Goal: Information Seeking & Learning: Learn about a topic

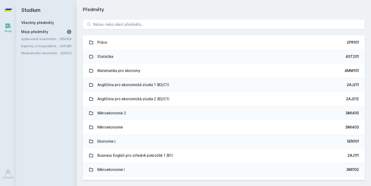
click at [70, 33] on icon at bounding box center [69, 31] width 5 height 5
click at [69, 39] on icon at bounding box center [70, 39] width 2 height 2
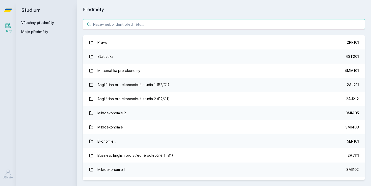
click at [118, 20] on input "search" at bounding box center [224, 24] width 282 height 10
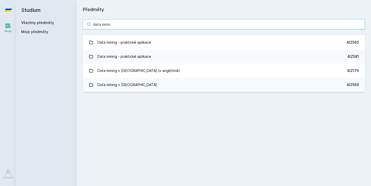
type input "data mining"
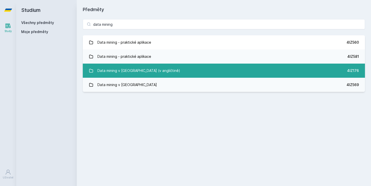
click at [145, 71] on div "Data mining v [GEOGRAPHIC_DATA] (v angličtině)" at bounding box center [138, 71] width 83 height 10
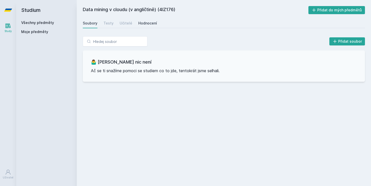
click at [142, 18] on link "Hodnocení" at bounding box center [147, 23] width 19 height 10
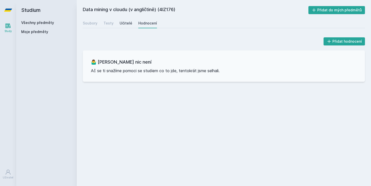
click at [126, 21] on div "Učitelé" at bounding box center [126, 23] width 13 height 5
click at [112, 22] on div "Testy" at bounding box center [108, 23] width 10 height 5
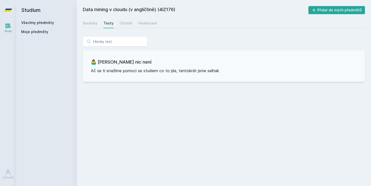
click at [12, 7] on icon at bounding box center [8, 10] width 8 height 20
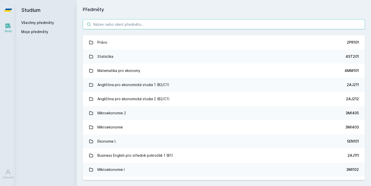
click at [125, 25] on input "search" at bounding box center [224, 24] width 282 height 10
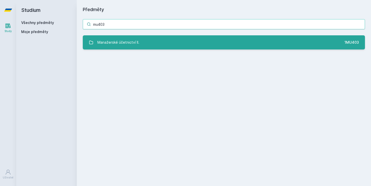
type input "mu403"
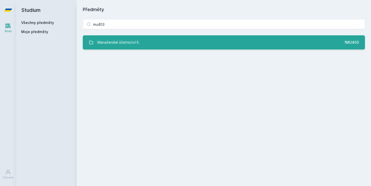
click at [149, 43] on link "Manažerské účetnictví II. 1MU403" at bounding box center [224, 42] width 282 height 14
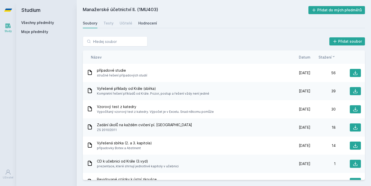
click at [150, 19] on link "Hodnocení" at bounding box center [147, 23] width 19 height 10
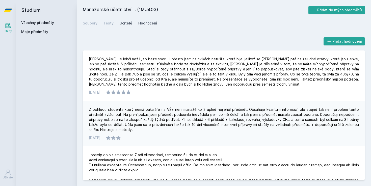
click at [122, 23] on div "Učitelé" at bounding box center [126, 23] width 13 height 5
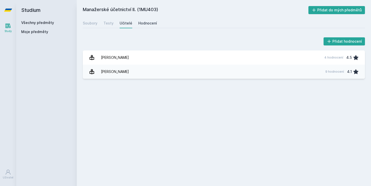
click at [141, 19] on link "Hodnocení" at bounding box center [147, 23] width 19 height 10
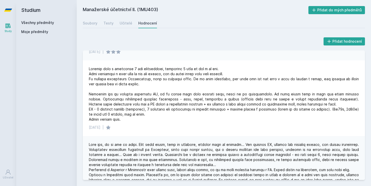
scroll to position [87, 0]
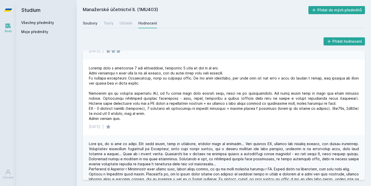
click at [92, 25] on div "Soubory" at bounding box center [90, 23] width 15 height 5
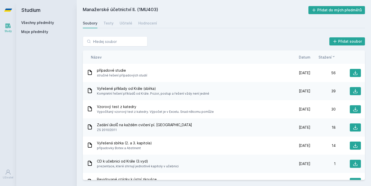
click at [306, 57] on span "Datum" at bounding box center [305, 57] width 12 height 5
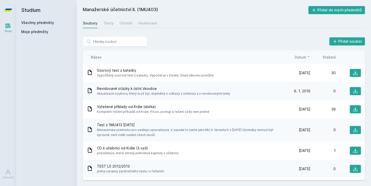
click at [328, 57] on span "Stažení" at bounding box center [329, 57] width 13 height 5
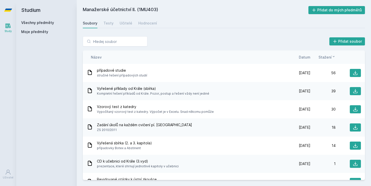
click at [306, 56] on span "Datum" at bounding box center [305, 57] width 12 height 5
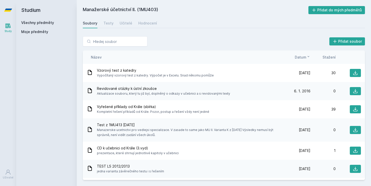
click at [329, 58] on span "Stažení" at bounding box center [329, 57] width 13 height 5
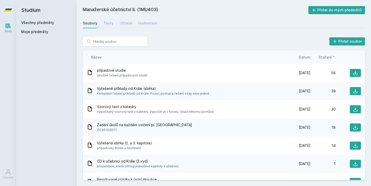
click at [9, 9] on icon at bounding box center [8, 10] width 8 height 3
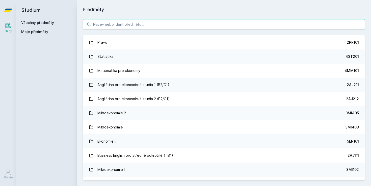
click at [139, 20] on input "search" at bounding box center [224, 24] width 282 height 10
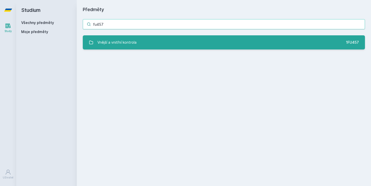
type input "fu457"
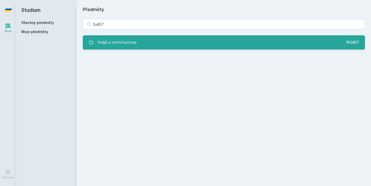
click at [156, 47] on link "Vnější a vnitřní kontrola 1FU457" at bounding box center [224, 42] width 282 height 14
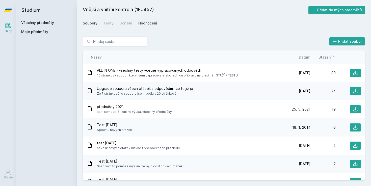
click at [148, 24] on div "Hodnocení" at bounding box center [147, 23] width 19 height 5
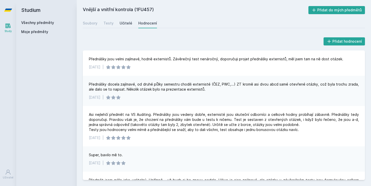
click at [122, 24] on div "Učitelé" at bounding box center [126, 23] width 13 height 5
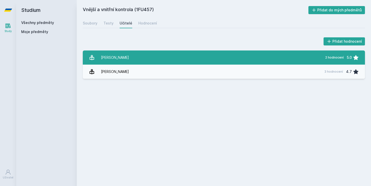
click at [126, 50] on link "[PERSON_NAME] 2 hodnocení 5.0" at bounding box center [224, 57] width 282 height 14
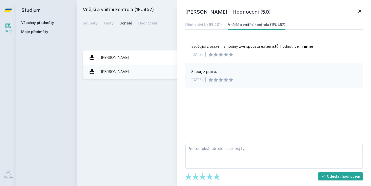
click at [125, 39] on div "Přidat hodnocení" at bounding box center [224, 41] width 282 height 10
click at [94, 28] on div "Soubory Testy Učitelé Hodnocení" at bounding box center [224, 23] width 282 height 10
click at [356, 8] on div "[PERSON_NAME] – Hodnocení (5.0) Účetnictví I. (1FU201) Vnější a vnitřní kontrol…" at bounding box center [274, 93] width 194 height 186
click at [359, 11] on icon at bounding box center [360, 11] width 6 height 6
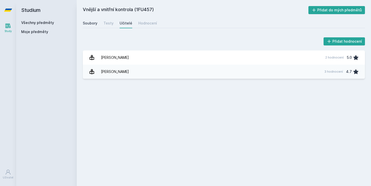
click at [91, 23] on div "Soubory" at bounding box center [90, 23] width 15 height 5
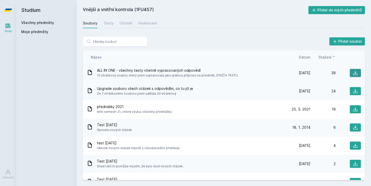
click at [355, 74] on icon at bounding box center [355, 72] width 5 height 5
click at [9, 12] on icon at bounding box center [8, 10] width 8 height 20
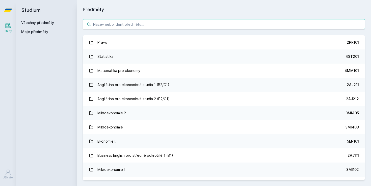
click at [127, 23] on input "search" at bounding box center [224, 24] width 282 height 10
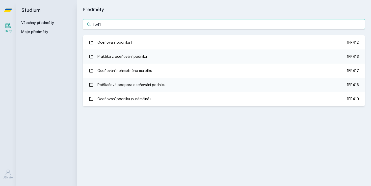
type input "fp417"
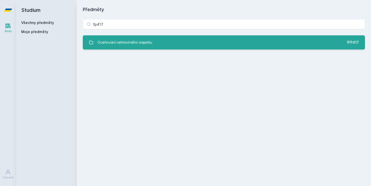
click at [135, 48] on link "Oceňování nehmotného majetku 1FP417" at bounding box center [224, 42] width 282 height 14
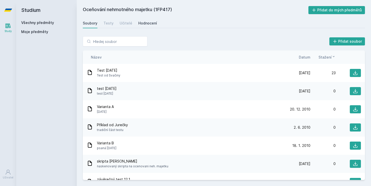
click at [152, 19] on link "Hodnocení" at bounding box center [147, 23] width 19 height 10
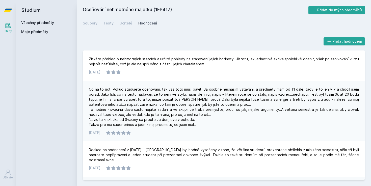
click at [6, 8] on icon at bounding box center [8, 10] width 8 height 20
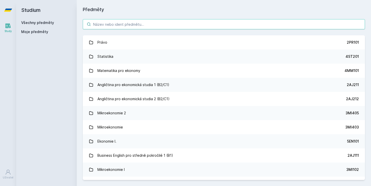
click at [133, 24] on input "search" at bounding box center [224, 24] width 282 height 10
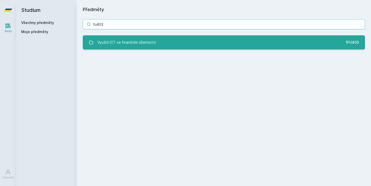
type input "fu403"
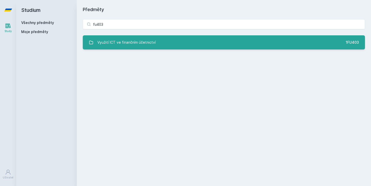
click at [146, 44] on div "Využití ICT ve finančním účetnictví" at bounding box center [126, 42] width 58 height 10
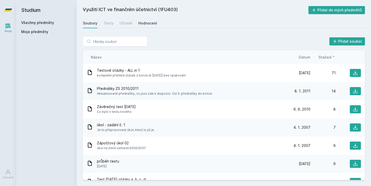
click at [149, 24] on div "Hodnocení" at bounding box center [147, 23] width 19 height 5
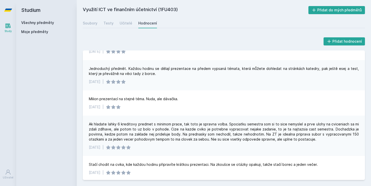
scroll to position [183, 0]
